Goal: Task Accomplishment & Management: Use online tool/utility

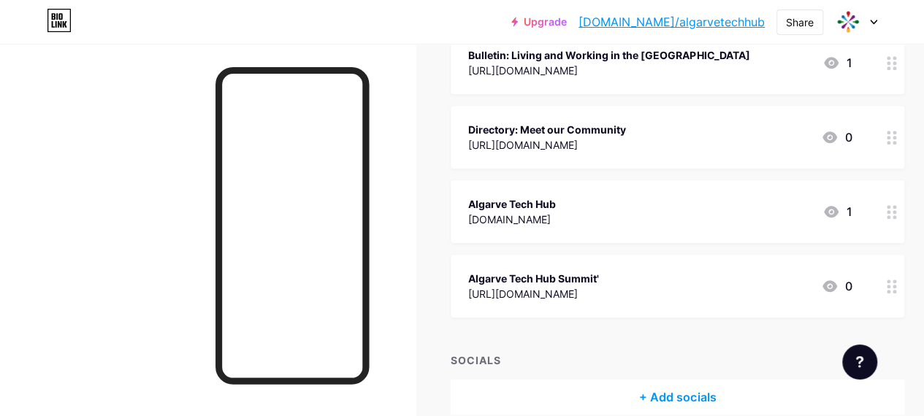
scroll to position [585, 0]
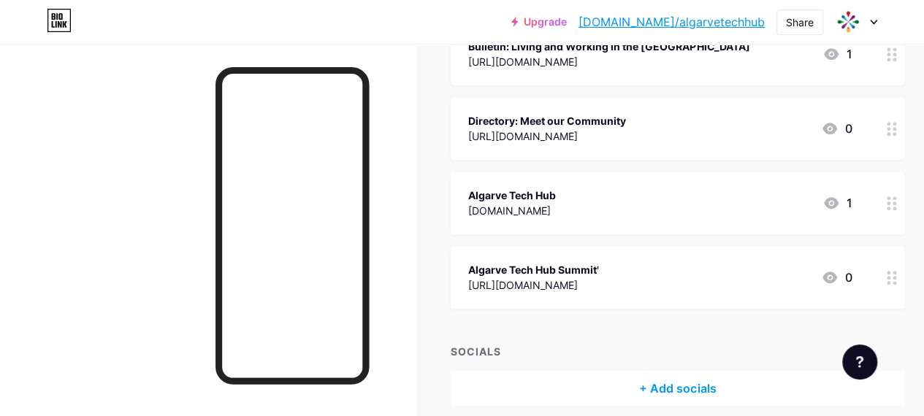
click at [674, 385] on div "+ Add socials" at bounding box center [678, 388] width 454 height 35
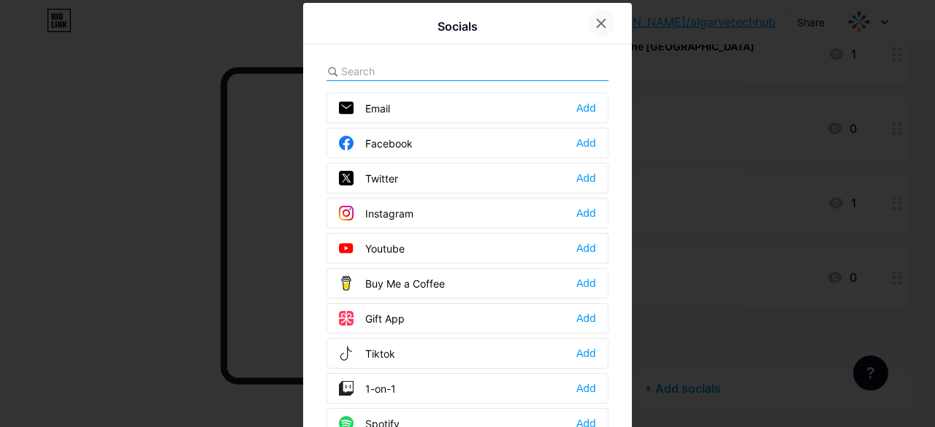
click at [596, 19] on icon at bounding box center [602, 24] width 12 height 12
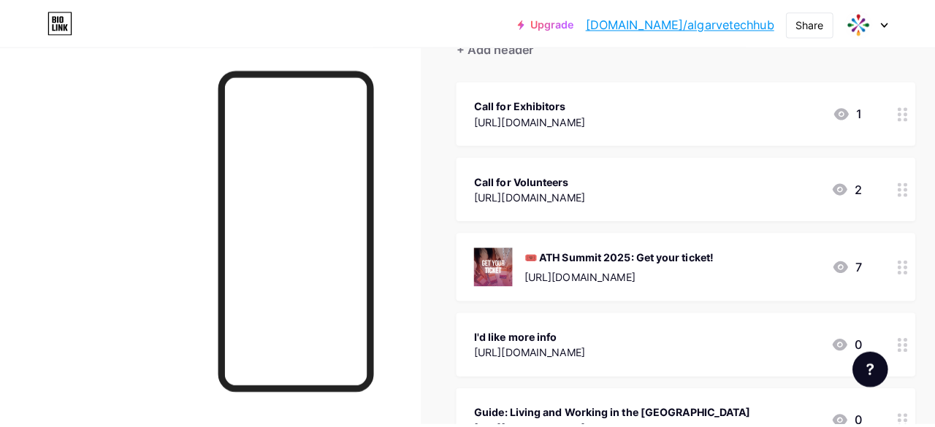
scroll to position [0, 0]
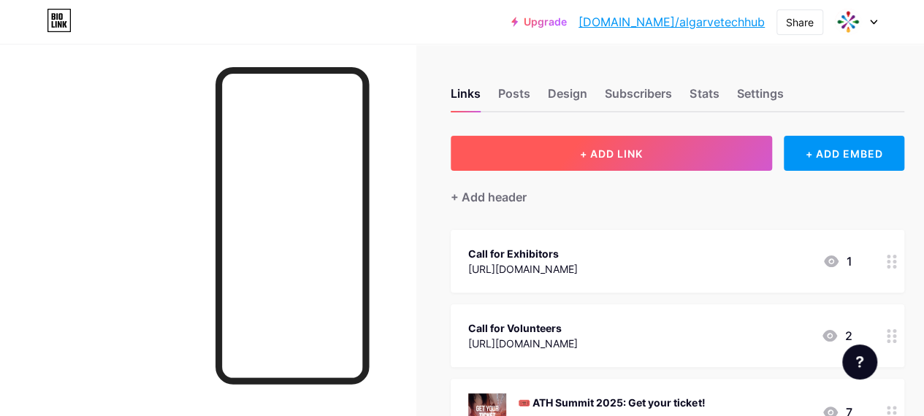
click at [673, 157] on button "+ ADD LINK" at bounding box center [612, 153] width 322 height 35
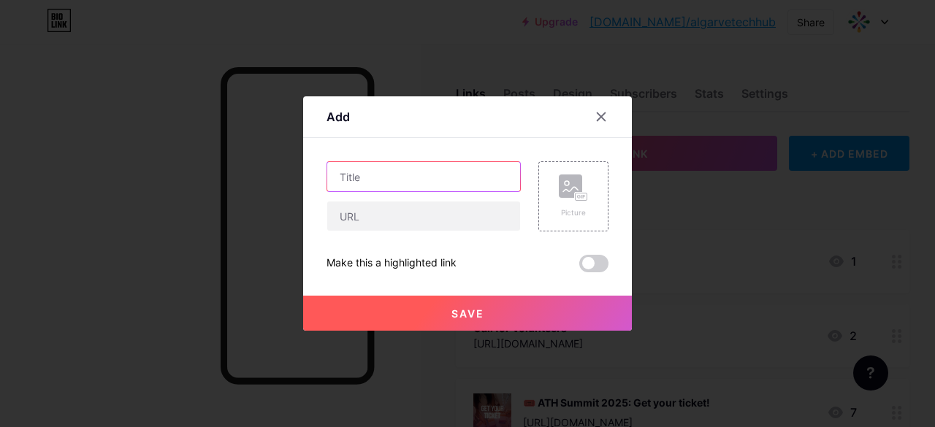
click at [457, 176] on input "text" at bounding box center [423, 176] width 193 height 29
type input "Call for Pitch Stage"
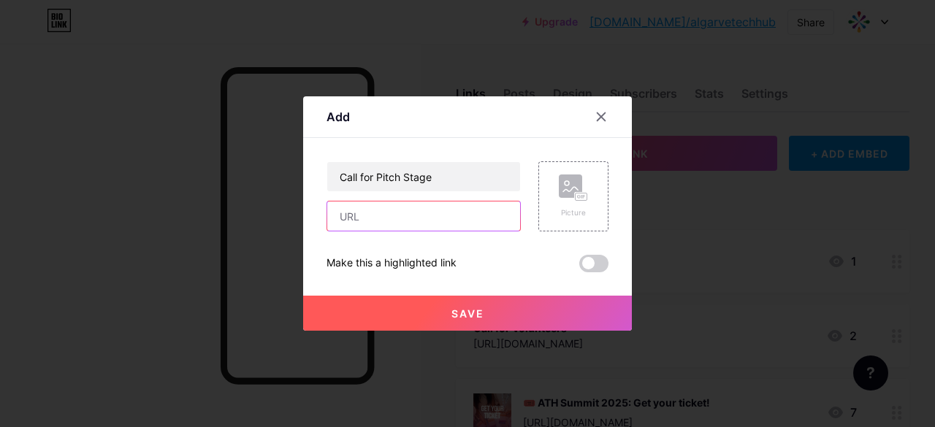
click at [436, 211] on input "text" at bounding box center [423, 216] width 193 height 29
paste input "[URL][DOMAIN_NAME]"
type input "[URL][DOMAIN_NAME]"
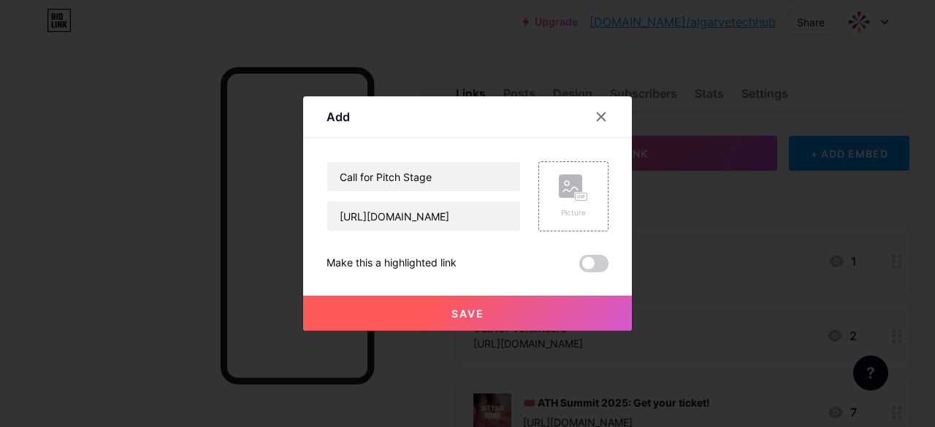
click at [599, 268] on span at bounding box center [593, 264] width 29 height 18
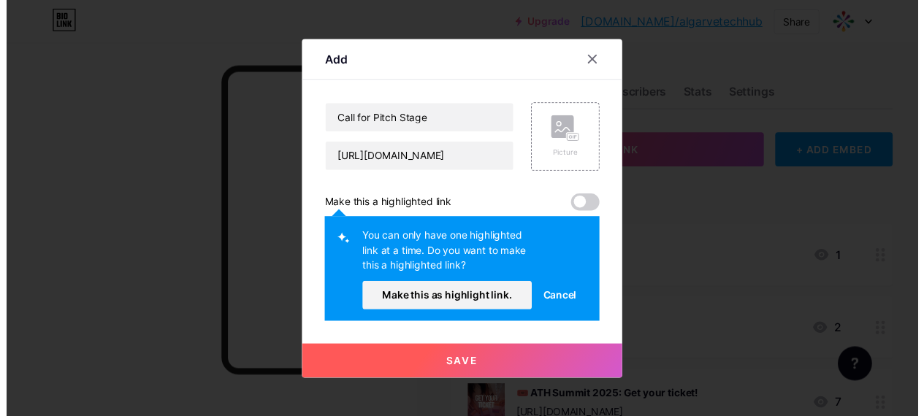
scroll to position [0, 0]
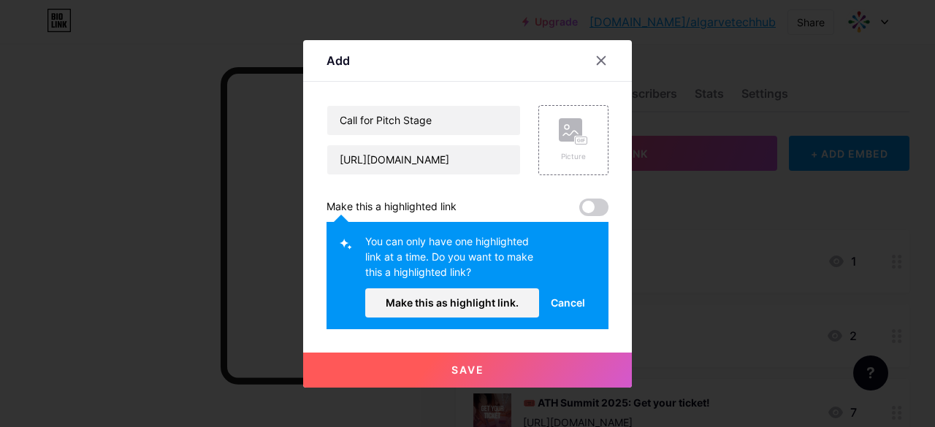
click at [474, 378] on button "Save" at bounding box center [467, 370] width 329 height 35
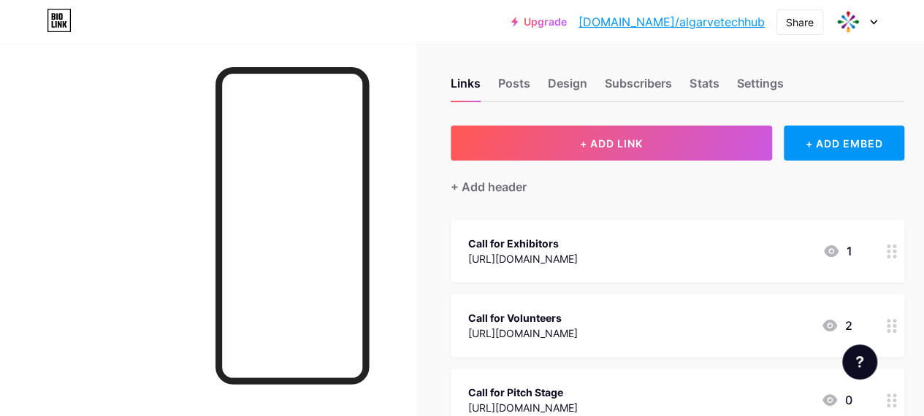
scroll to position [73, 0]
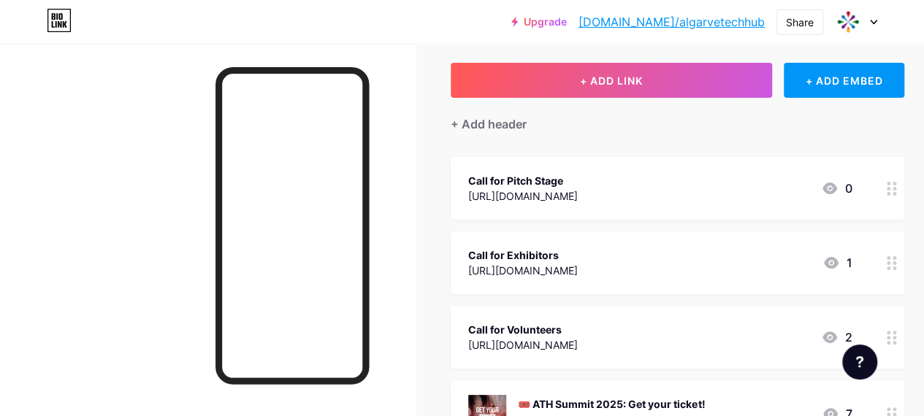
click at [897, 339] on icon at bounding box center [892, 338] width 10 height 14
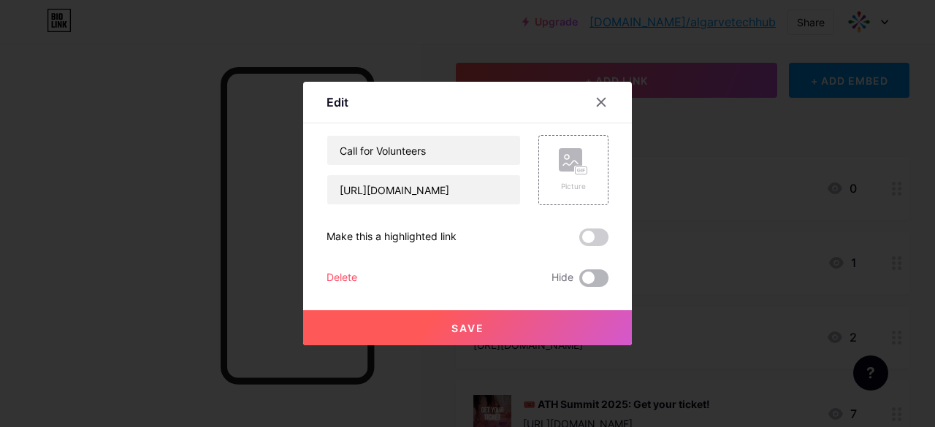
click at [595, 278] on span at bounding box center [593, 279] width 29 height 18
click at [579, 282] on input "checkbox" at bounding box center [579, 282] width 0 height 0
click at [610, 107] on div at bounding box center [601, 102] width 26 height 26
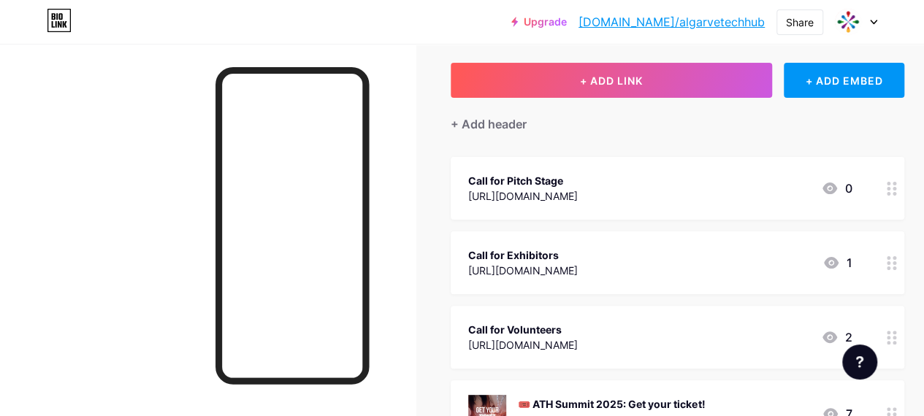
click at [891, 334] on div at bounding box center [892, 337] width 25 height 63
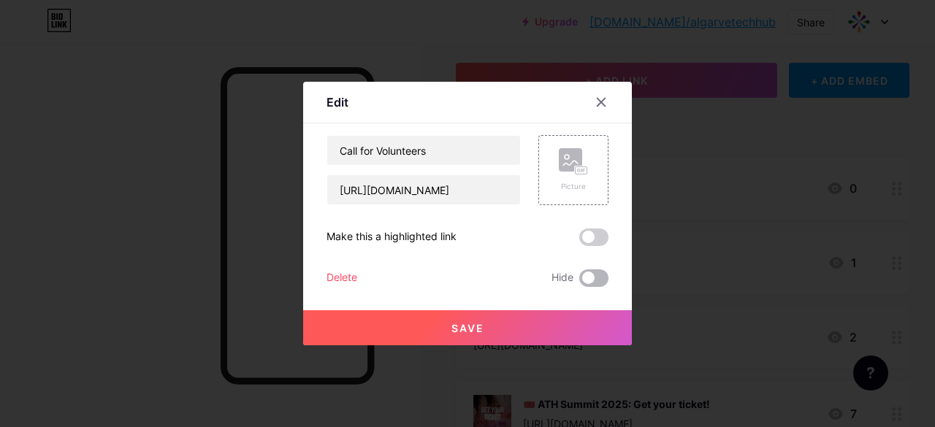
click at [592, 280] on span at bounding box center [593, 279] width 29 height 18
click at [579, 282] on input "checkbox" at bounding box center [579, 282] width 0 height 0
click at [530, 328] on button "Save" at bounding box center [467, 328] width 329 height 35
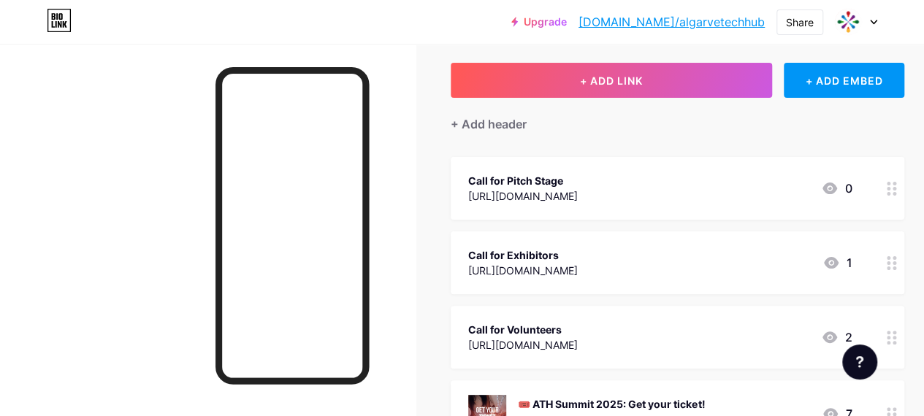
click at [578, 189] on div "[URL][DOMAIN_NAME]" at bounding box center [523, 196] width 110 height 15
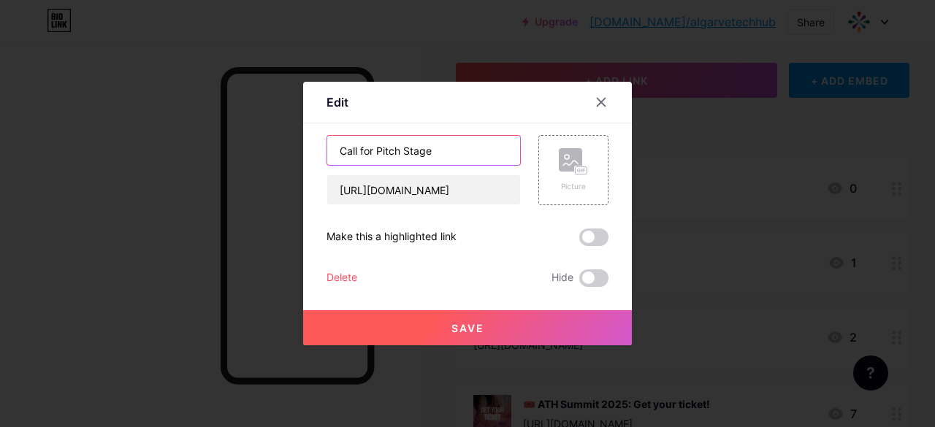
drag, startPoint x: 447, startPoint y: 156, endPoint x: 403, endPoint y: 153, distance: 43.9
click at [403, 153] on input "Call for Pitch Stage" at bounding box center [423, 150] width 193 height 29
type input "Call for Pitch"
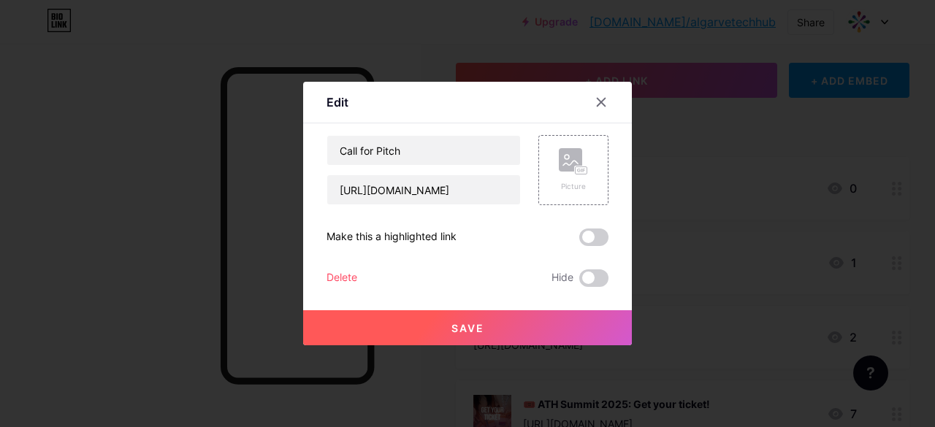
click at [524, 325] on button "Save" at bounding box center [467, 328] width 329 height 35
